Goal: Information Seeking & Learning: Learn about a topic

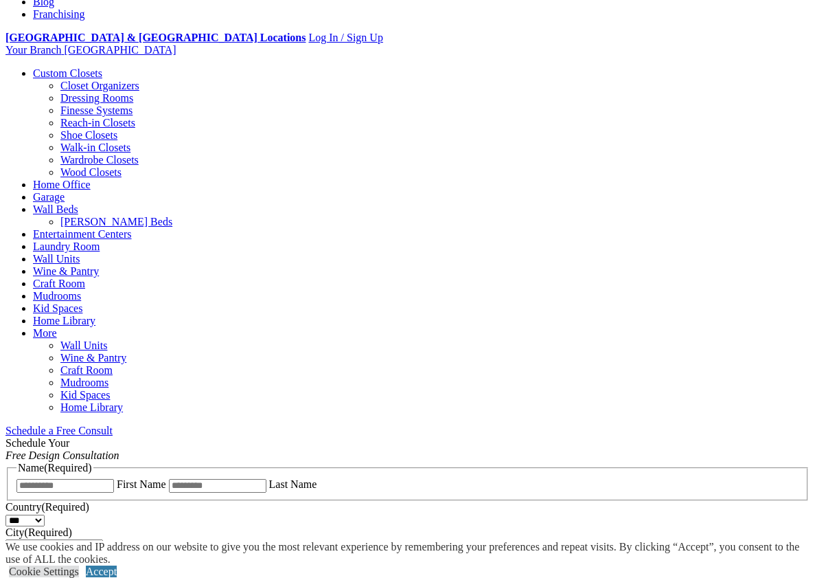
scroll to position [515, 0]
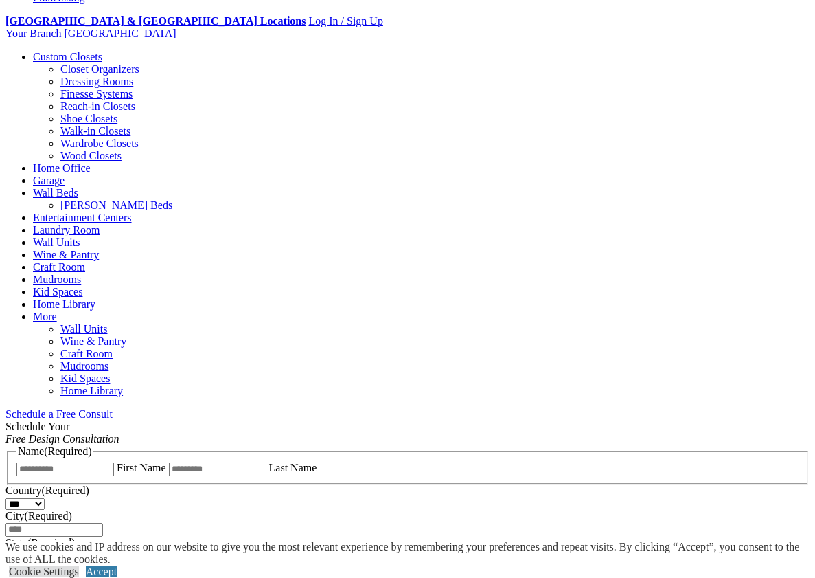
click at [113, 408] on span "Schedule a Free Consult (opens a dropdown menu)" at bounding box center [113, 414] width 0 height 12
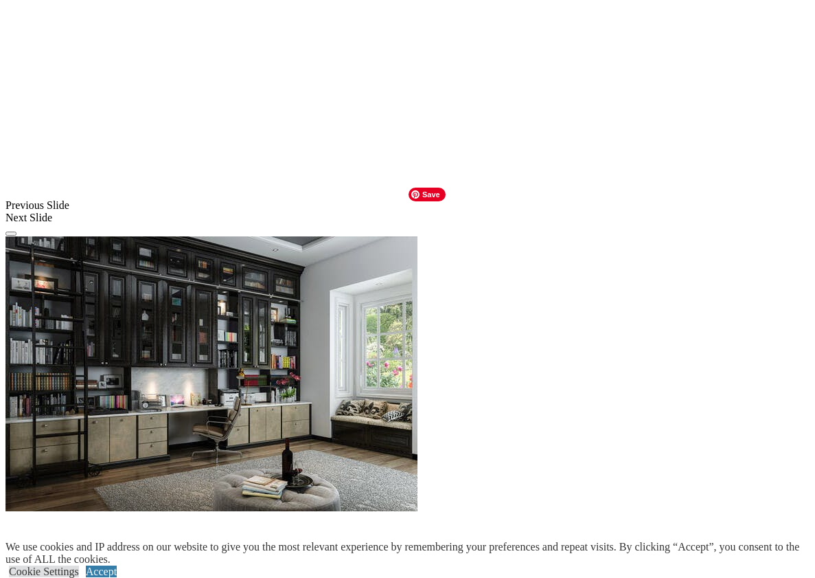
scroll to position [1116, 0]
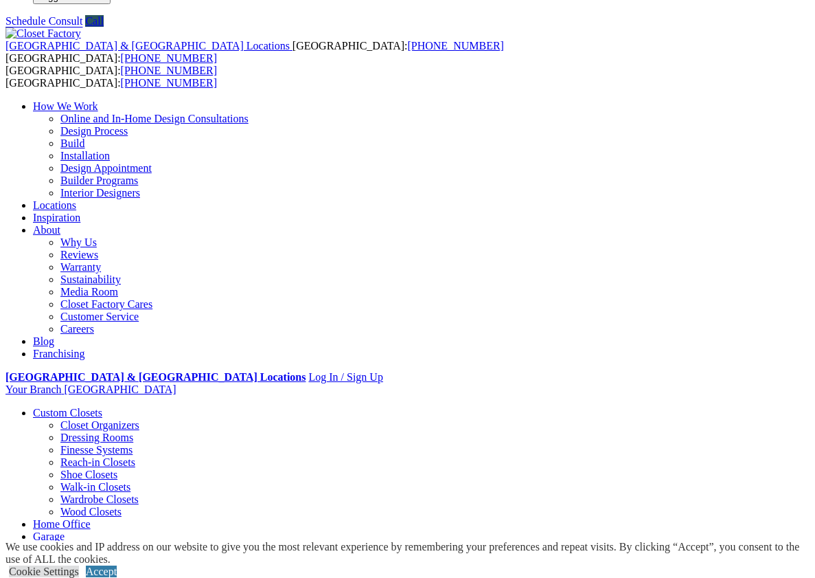
scroll to position [0, 0]
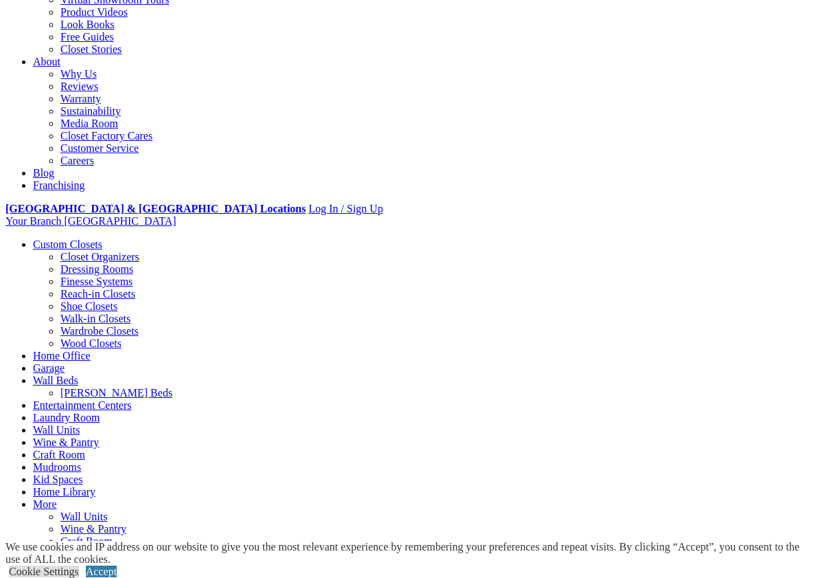
scroll to position [425, 0]
